Goal: Information Seeking & Learning: Learn about a topic

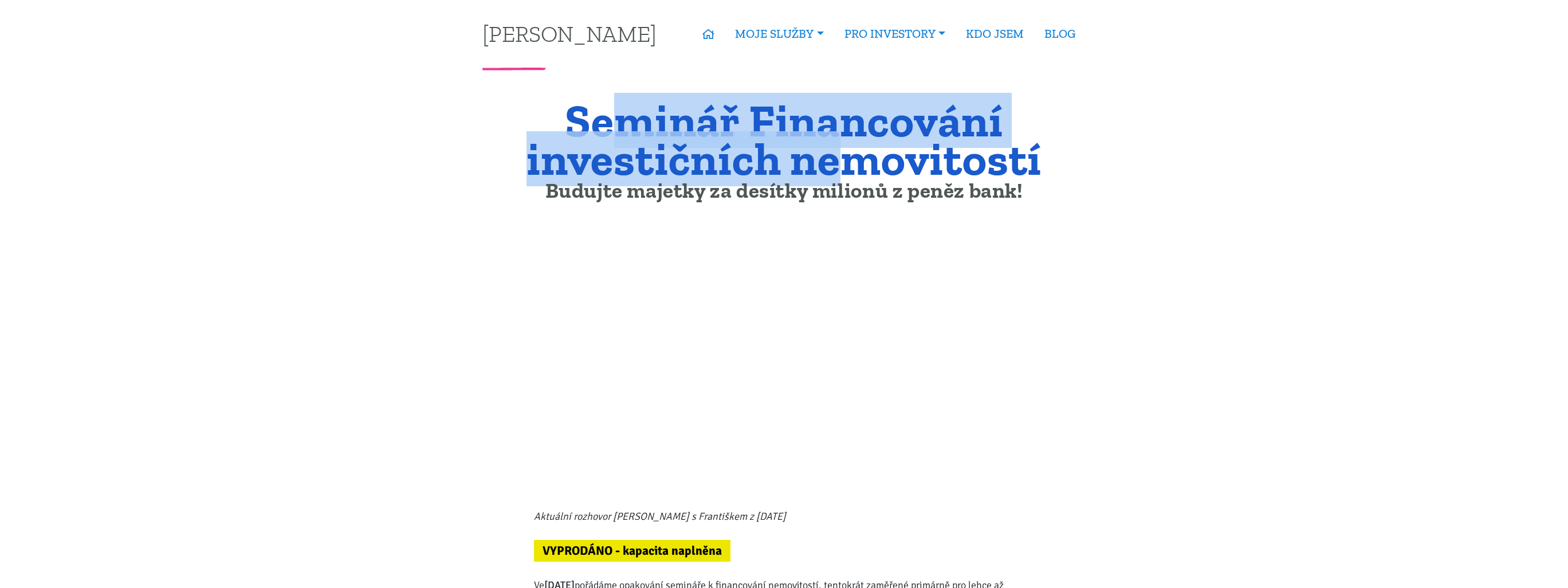
drag, startPoint x: 620, startPoint y: 129, endPoint x: 870, endPoint y: 162, distance: 252.2
click at [869, 162] on h1 "Seminář Financování investičních nemovitostí" at bounding box center [784, 140] width 603 height 76
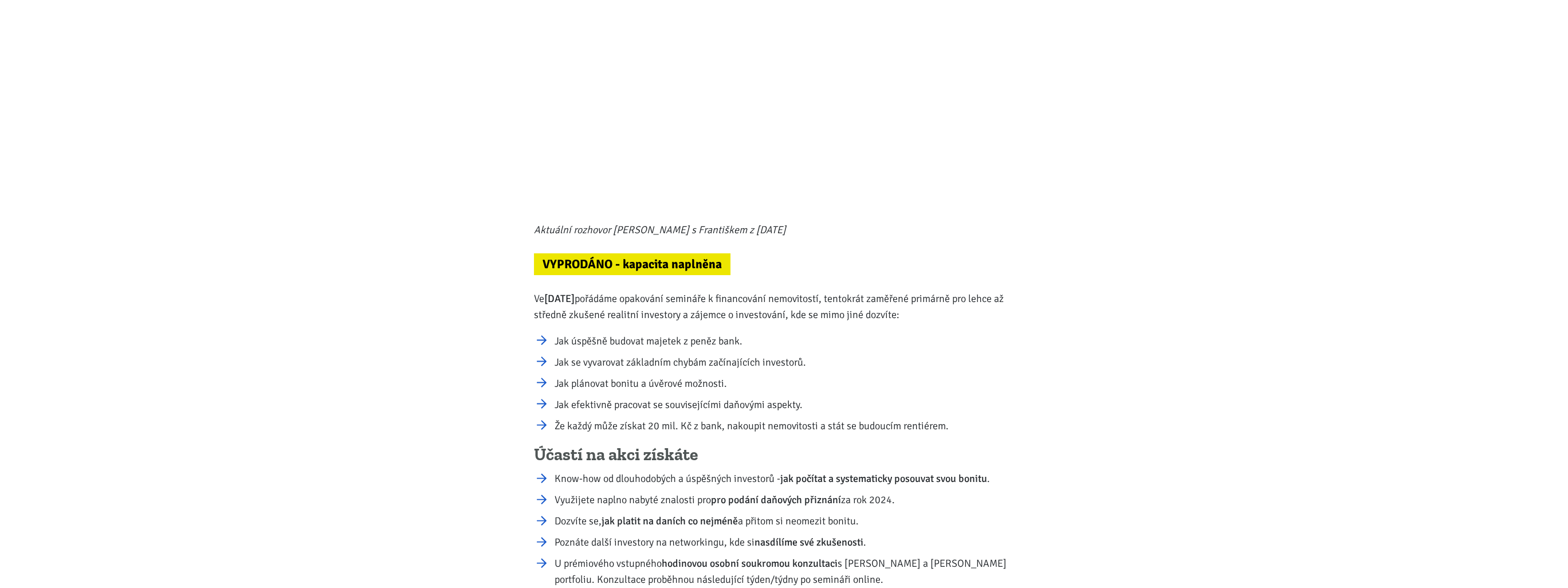
scroll to position [344, 0]
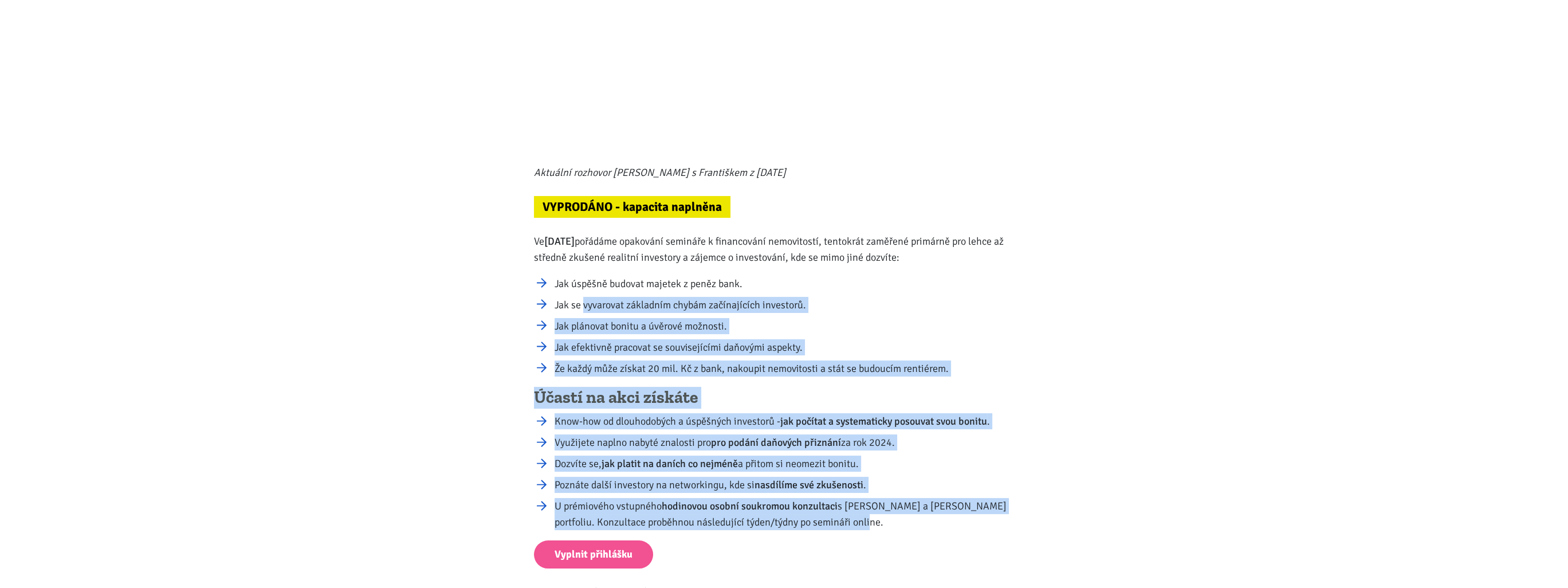
drag, startPoint x: 582, startPoint y: 302, endPoint x: 872, endPoint y: 516, distance: 360.4
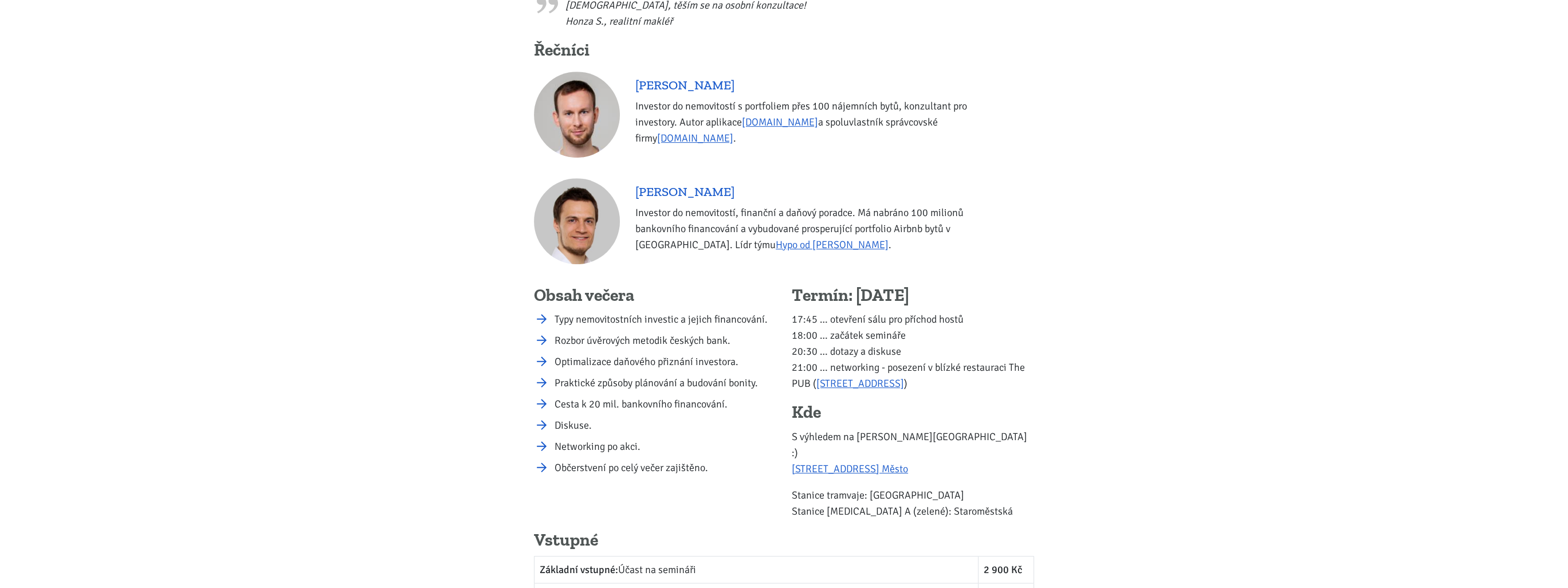
scroll to position [1318, 0]
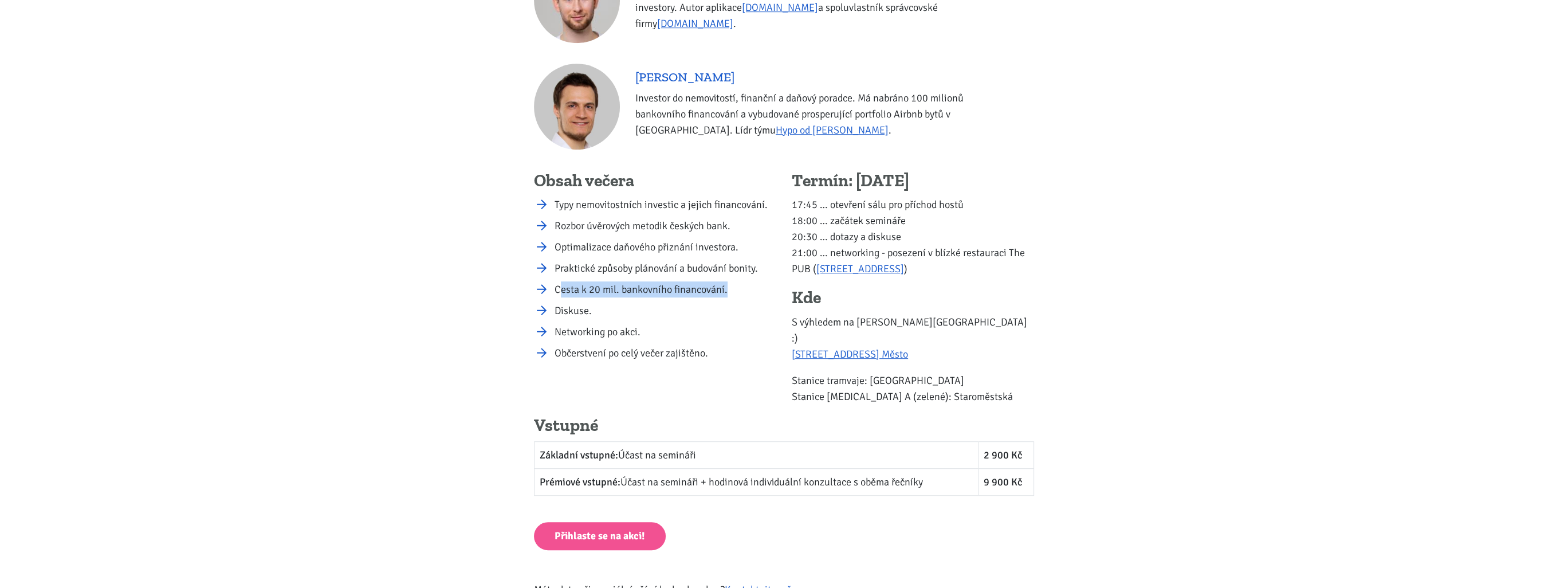
drag, startPoint x: 697, startPoint y: 280, endPoint x: 740, endPoint y: 280, distance: 43.0
click at [740, 280] on ul "Typy nemovitostních investic a jejich financování. Rozbor úvěrových metodik čes…" at bounding box center [655, 279] width 243 height 164
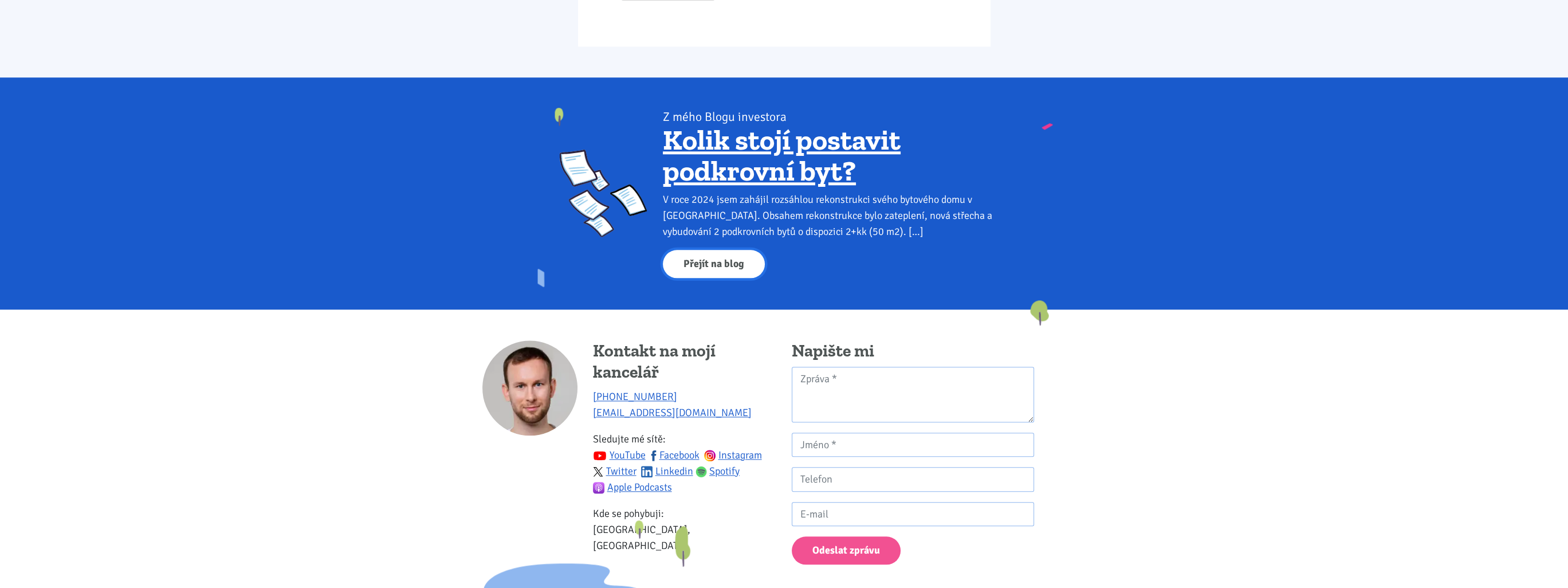
scroll to position [2311, 0]
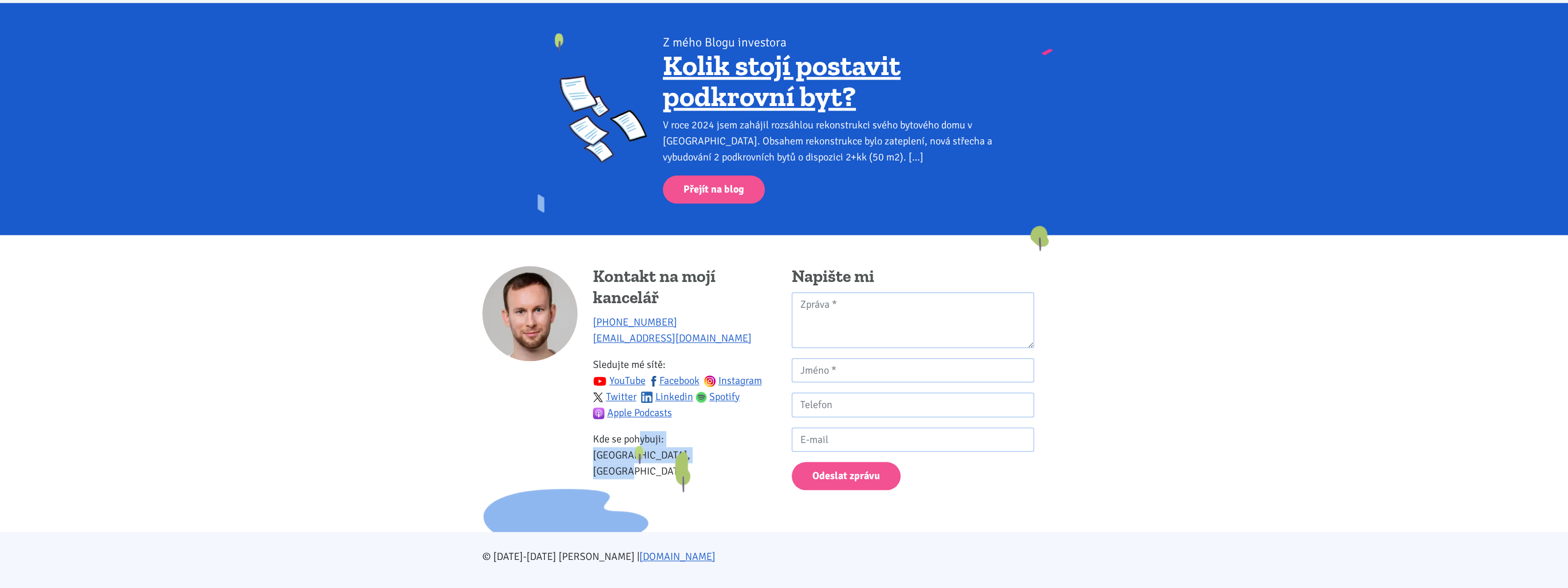
drag, startPoint x: 609, startPoint y: 423, endPoint x: 709, endPoint y: 455, distance: 105.0
click at [709, 455] on div "Kontakt na mojí kancelář +420 774 923 321 info@tk1.cz Sledujte mé sítě: YouTube…" at bounding box center [685, 378] width 183 height 224
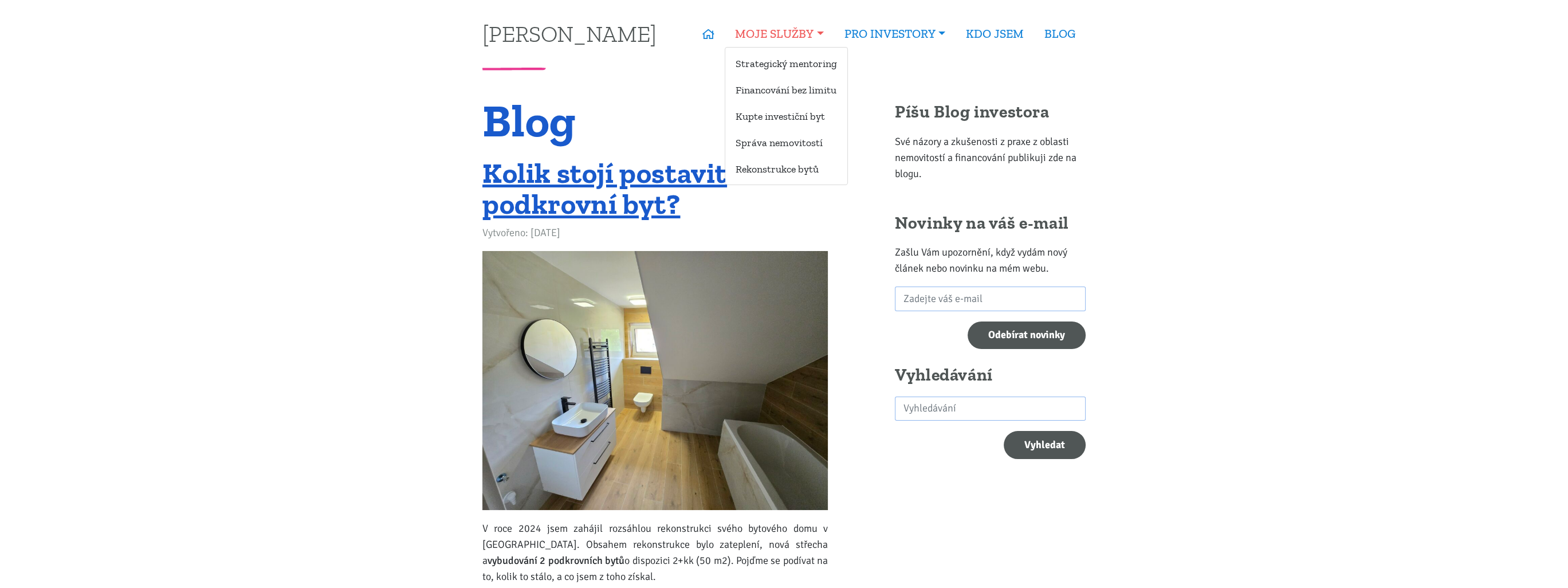
click at [816, 30] on link "MOJE SLUŽBY" at bounding box center [780, 34] width 109 height 27
click at [821, 90] on link "Financování bez limitu" at bounding box center [786, 90] width 122 height 21
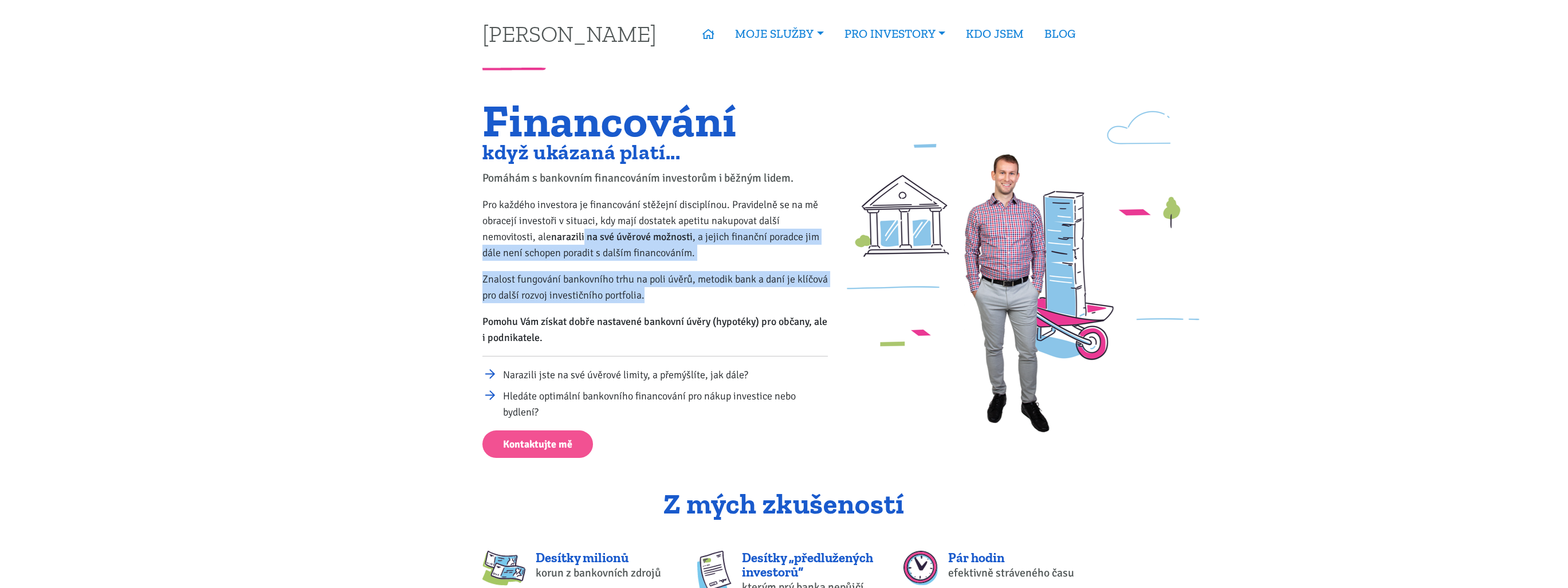
drag, startPoint x: 586, startPoint y: 241, endPoint x: 690, endPoint y: 301, distance: 120.1
click at [690, 301] on div "Financování když ukázaná platí... Pomáhám s bankovním financováním investorům i…" at bounding box center [655, 279] width 361 height 357
click at [1063, 33] on link "BLOG" at bounding box center [1060, 34] width 52 height 27
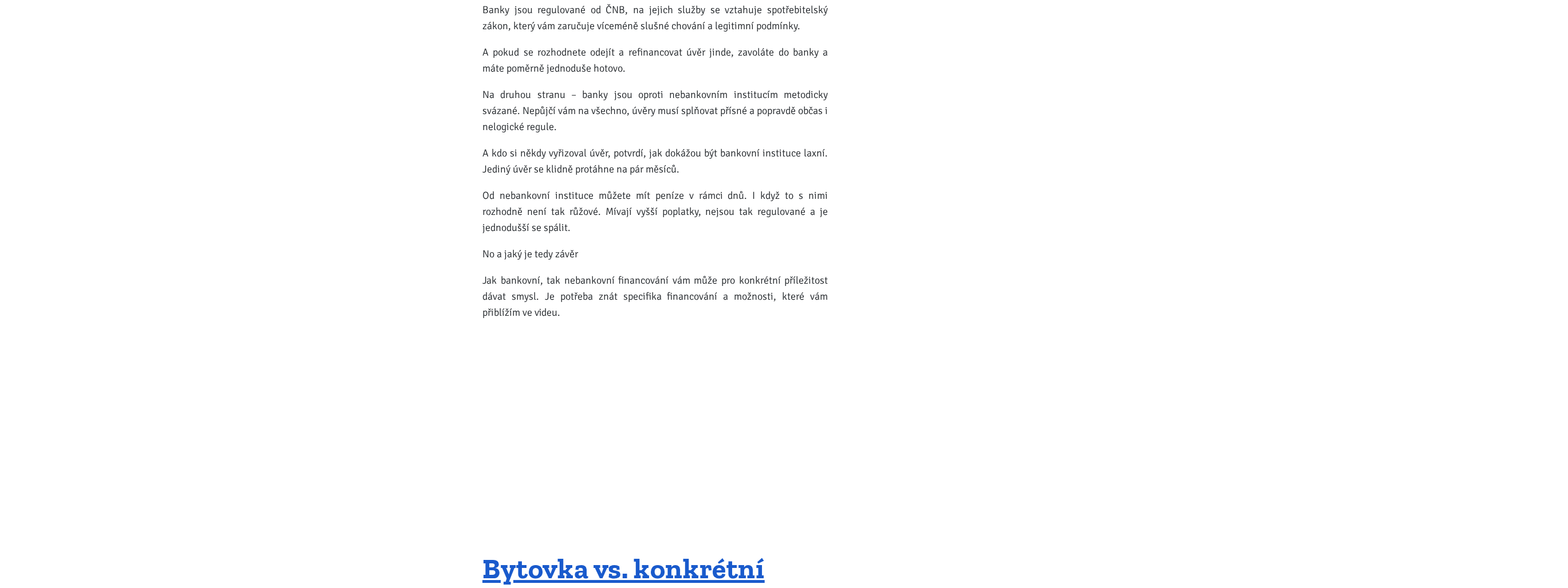
scroll to position [15651, 0]
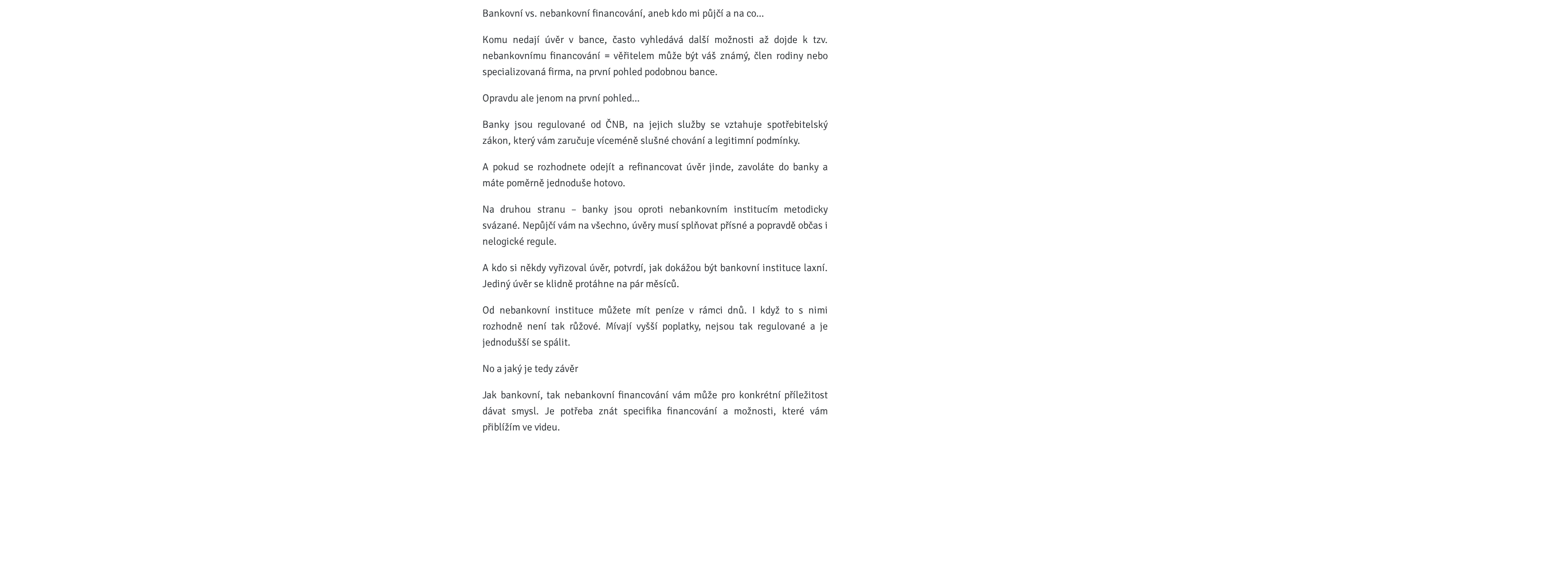
click at [717, 217] on div "Bankovní vs. nebankovní financování, aneb kdo mi půjčí a na co… Komu nedají úvě…" at bounding box center [655, 308] width 346 height 606
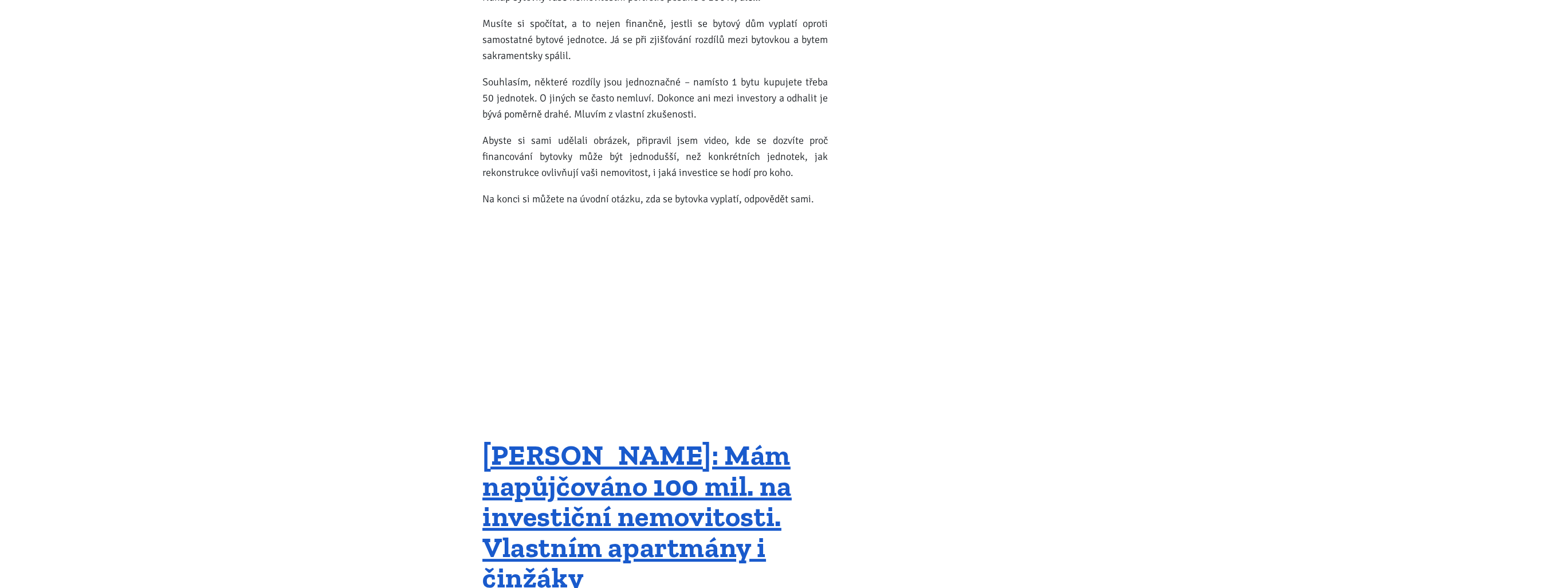
scroll to position [16511, 0]
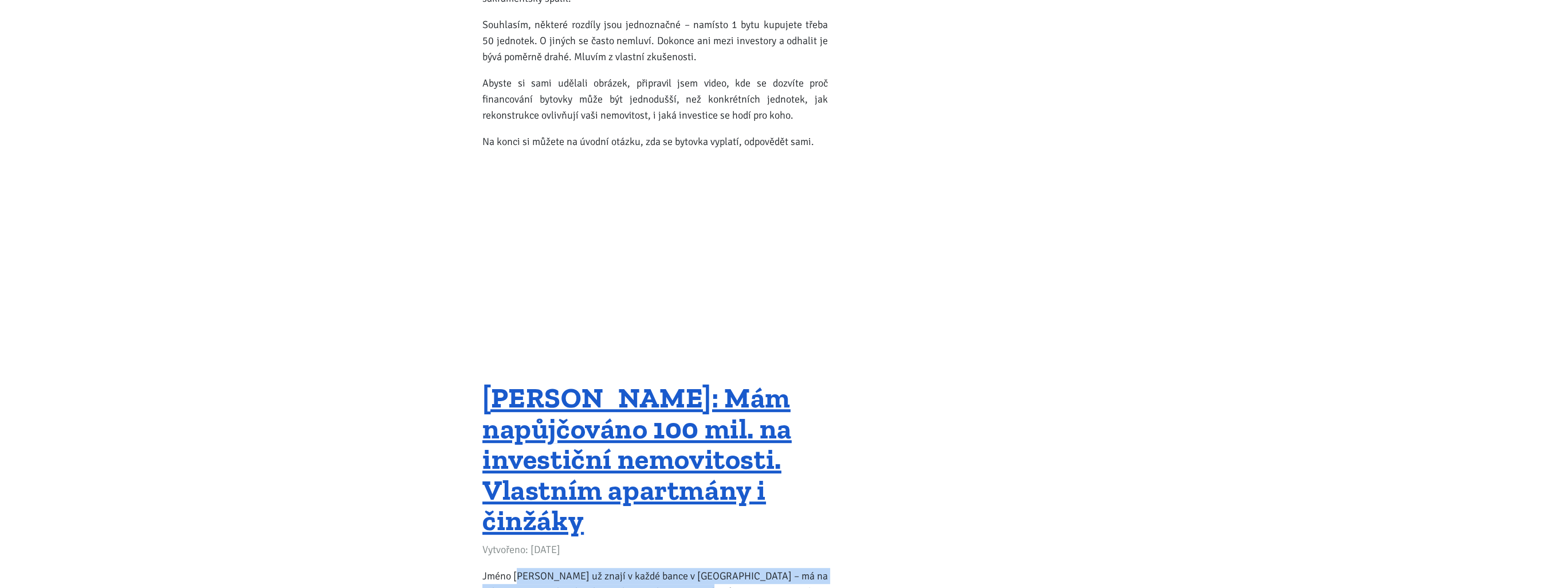
drag, startPoint x: 520, startPoint y: 438, endPoint x: 699, endPoint y: 462, distance: 180.6
click at [666, 568] on p "Jméno [PERSON_NAME] už znají v každé bance v [GEOGRAPHIC_DATA] – má na sebe nap…" at bounding box center [655, 592] width 346 height 48
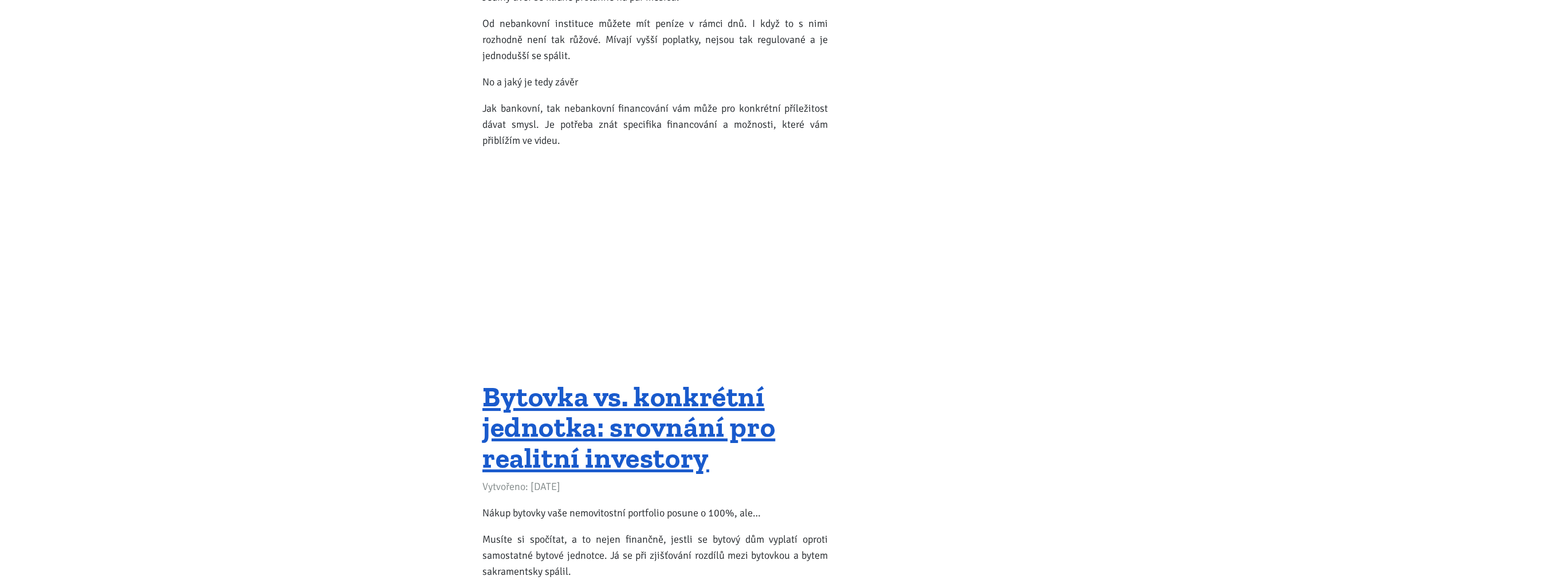
scroll to position [15651, 0]
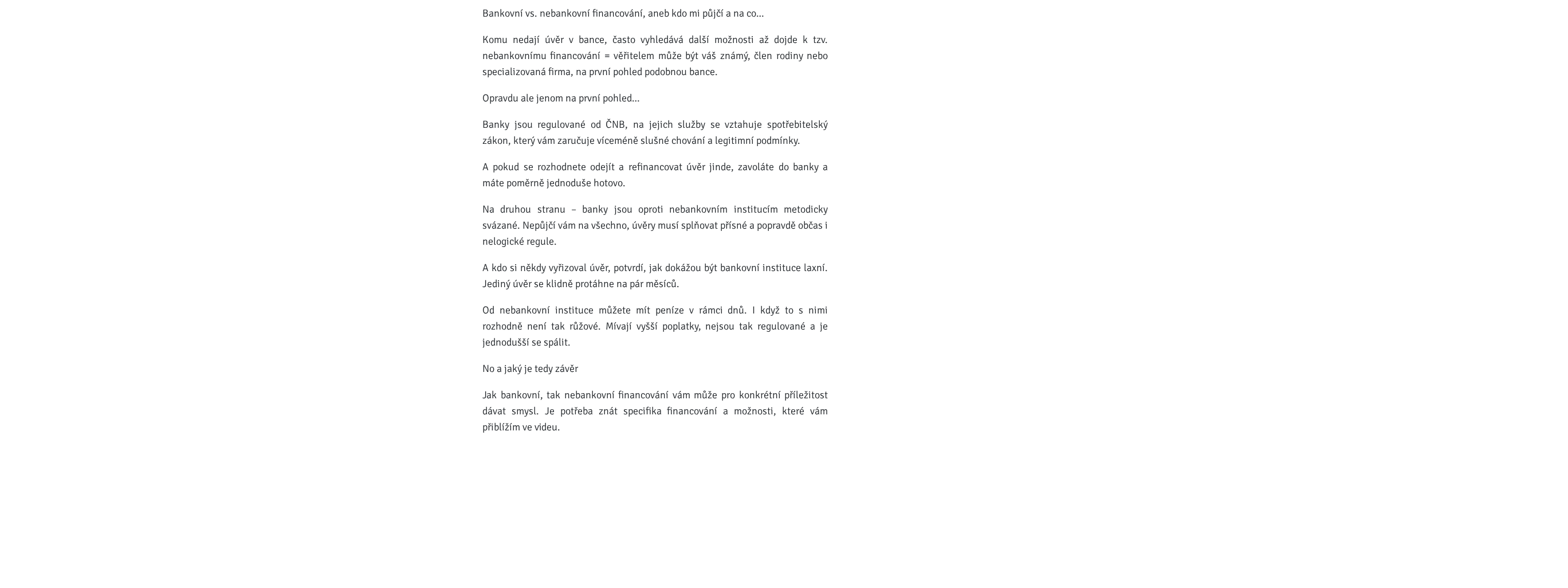
drag, startPoint x: 738, startPoint y: 151, endPoint x: 770, endPoint y: 201, distance: 59.4
click at [765, 194] on div "Bankovní vs. nebankovní financování, aneb kdo mi půjčí a na co… Komu nedají úvě…" at bounding box center [655, 308] width 346 height 606
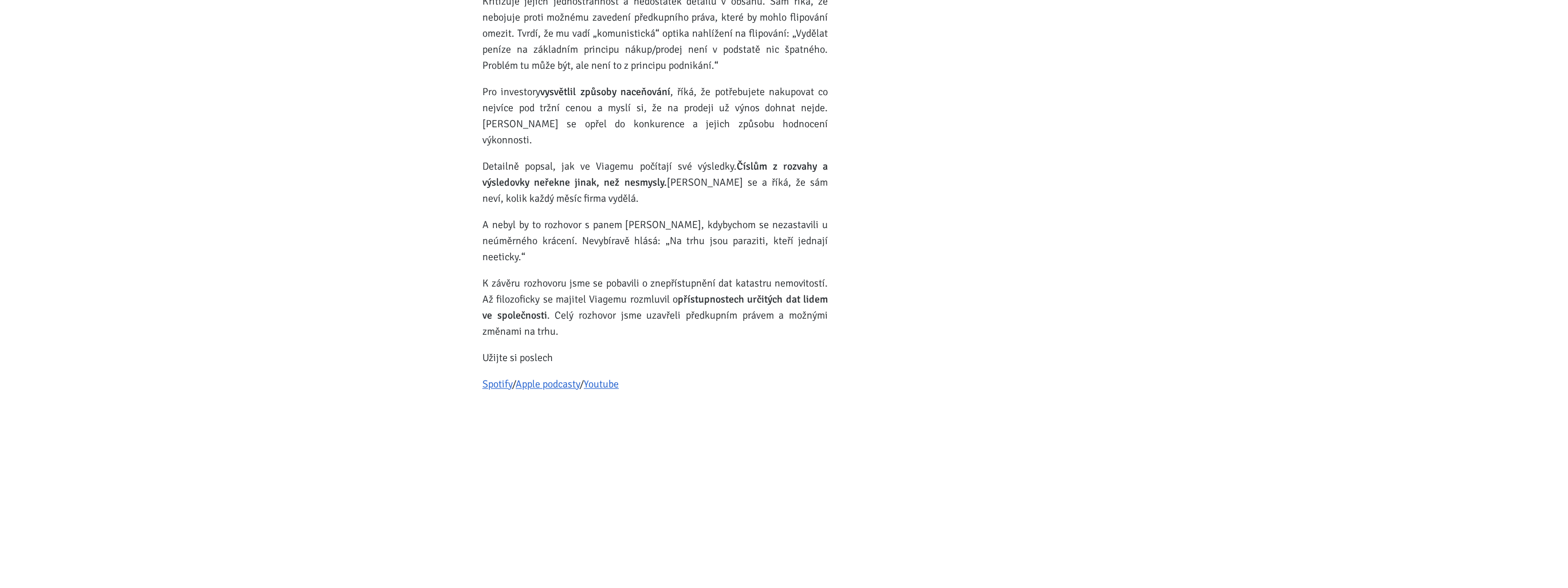
scroll to position [18174, 0]
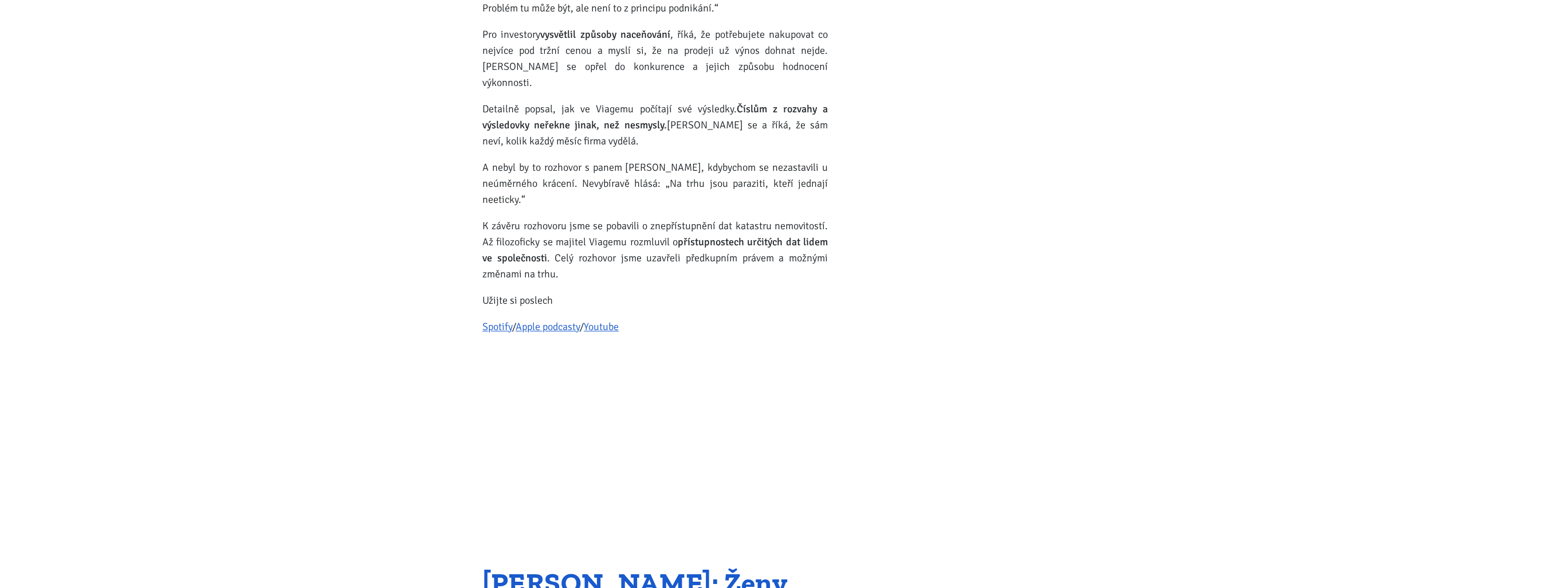
drag, startPoint x: 614, startPoint y: 500, endPoint x: 664, endPoint y: 520, distance: 53.9
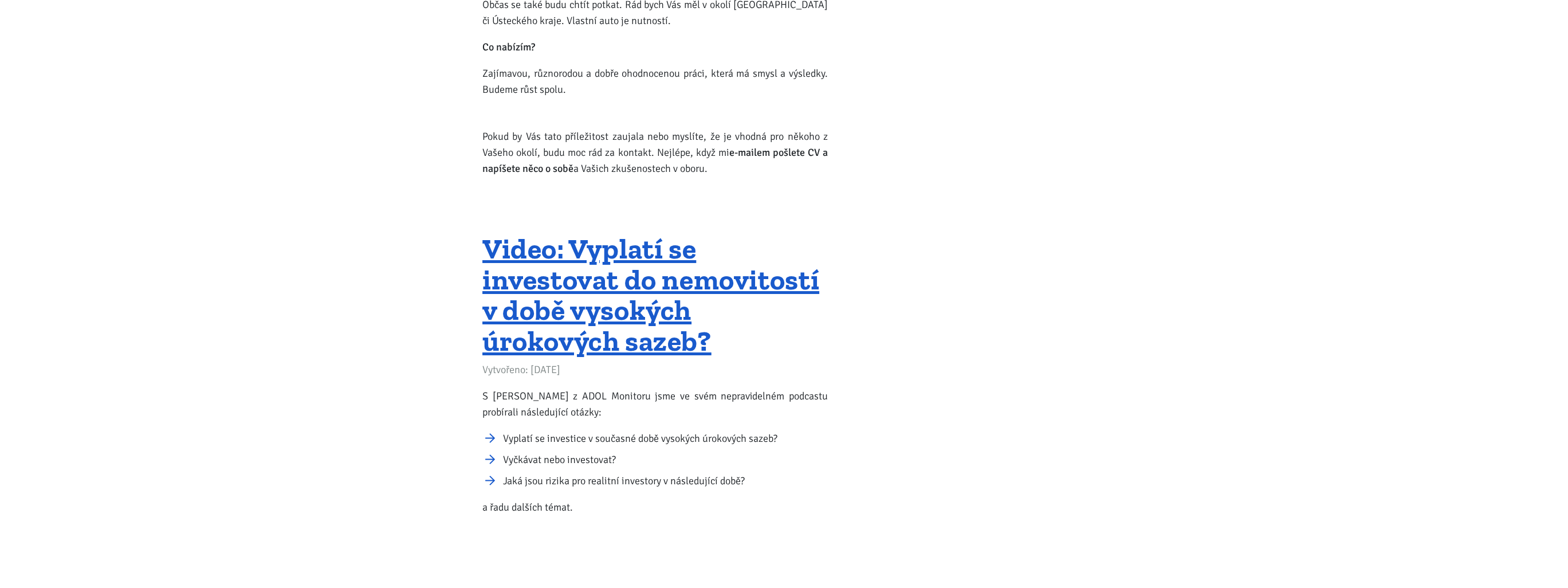
scroll to position [23391, 0]
